Goal: Find specific page/section

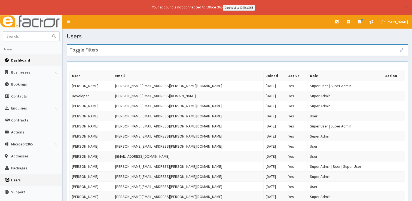
click at [35, 63] on link "Dashboard" at bounding box center [31, 60] width 62 height 12
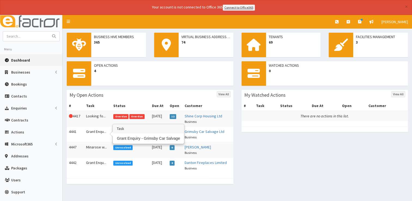
click at [99, 131] on td "Grant Enqu..." at bounding box center [97, 134] width 27 height 16
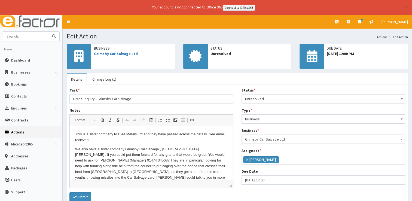
click at [20, 37] on input "text" at bounding box center [26, 37] width 46 height 10
type input "[PERSON_NAME]"
click at [48, 32] on button "submit" at bounding box center [53, 37] width 11 height 10
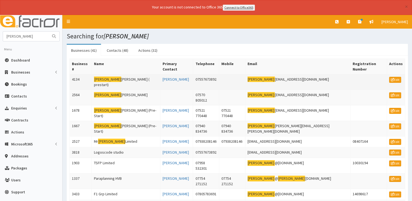
click at [115, 75] on td "Tony vigorito ( prestart)" at bounding box center [126, 82] width 69 height 16
